Goal: Task Accomplishment & Management: Manage account settings

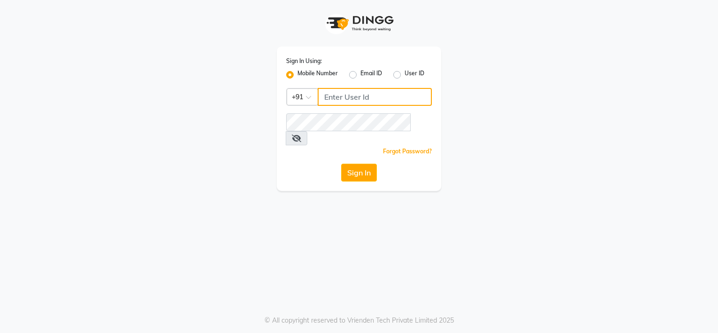
type input "9980535167"
drag, startPoint x: 0, startPoint y: 0, endPoint x: 327, endPoint y: 73, distance: 335.3
click at [327, 73] on label "Mobile Number" at bounding box center [318, 74] width 40 height 11
click at [304, 73] on input "Mobile Number" at bounding box center [301, 72] width 6 height 6
click at [357, 97] on input "Username" at bounding box center [375, 97] width 114 height 18
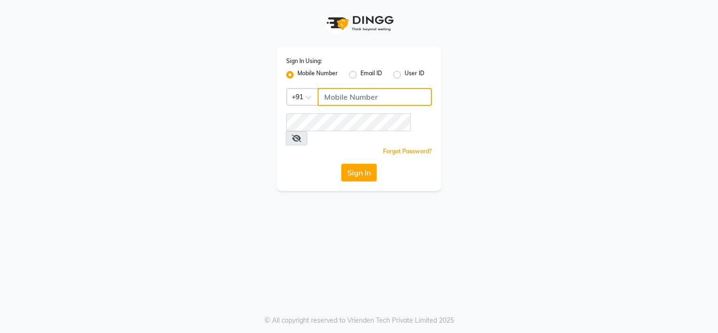
type input "8792012449"
click at [365, 164] on button "Sign In" at bounding box center [359, 173] width 36 height 18
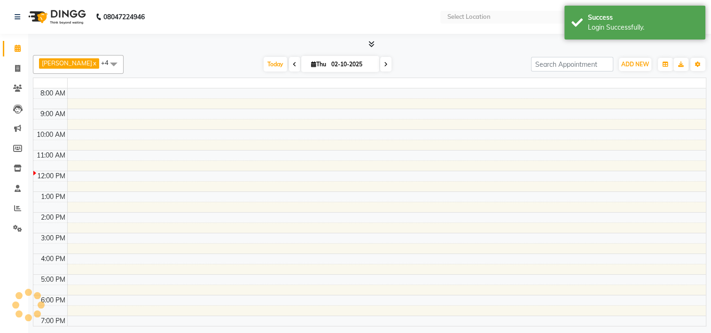
select select "en"
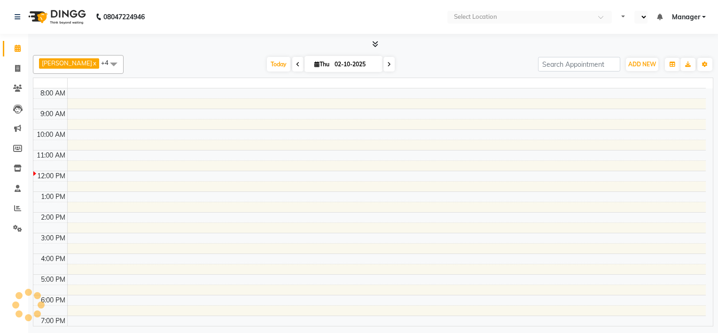
select select "en"
